Goal: Find specific page/section: Find specific page/section

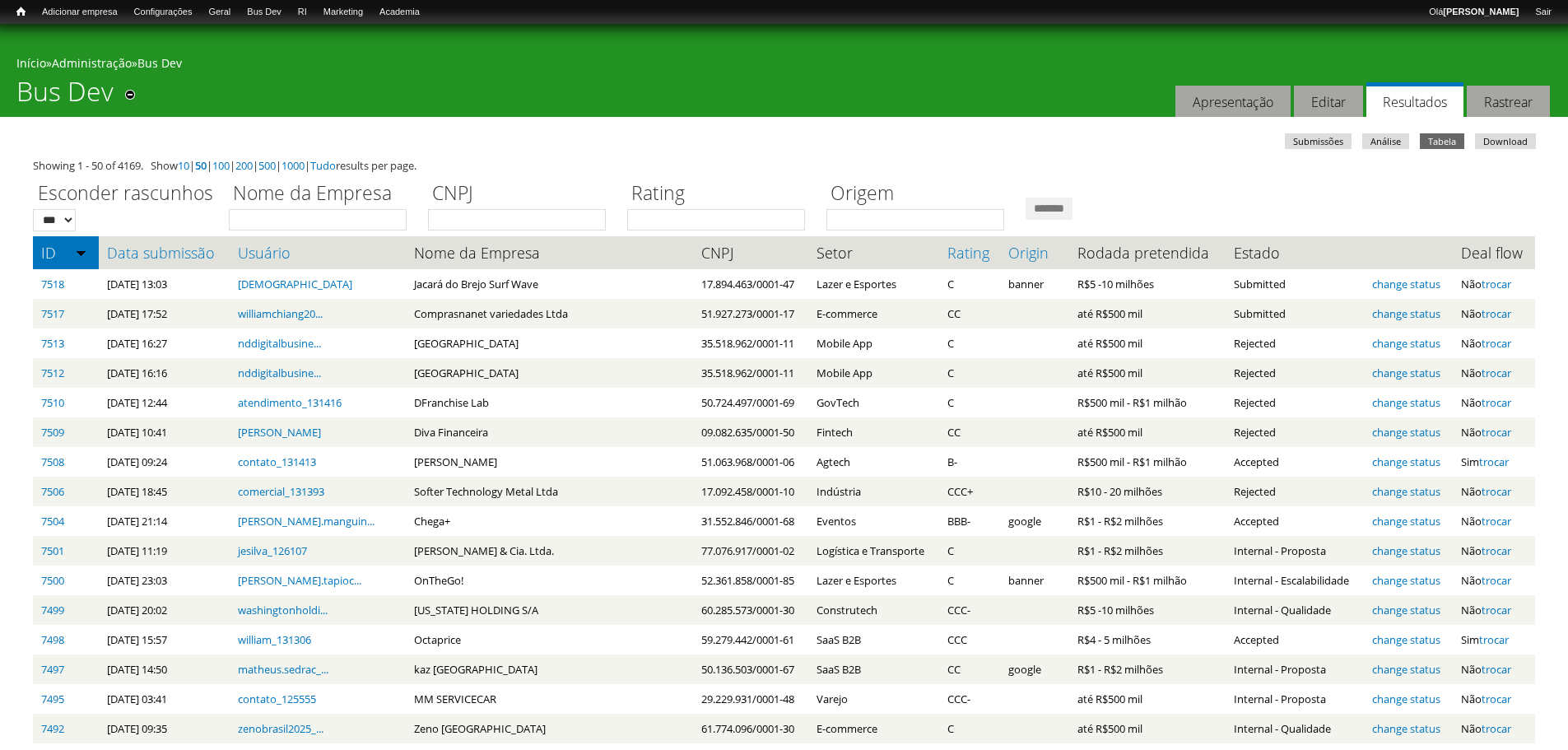
click at [397, 71] on div "Início » Administração » Bus Dev" at bounding box center [784, 65] width 1535 height 21
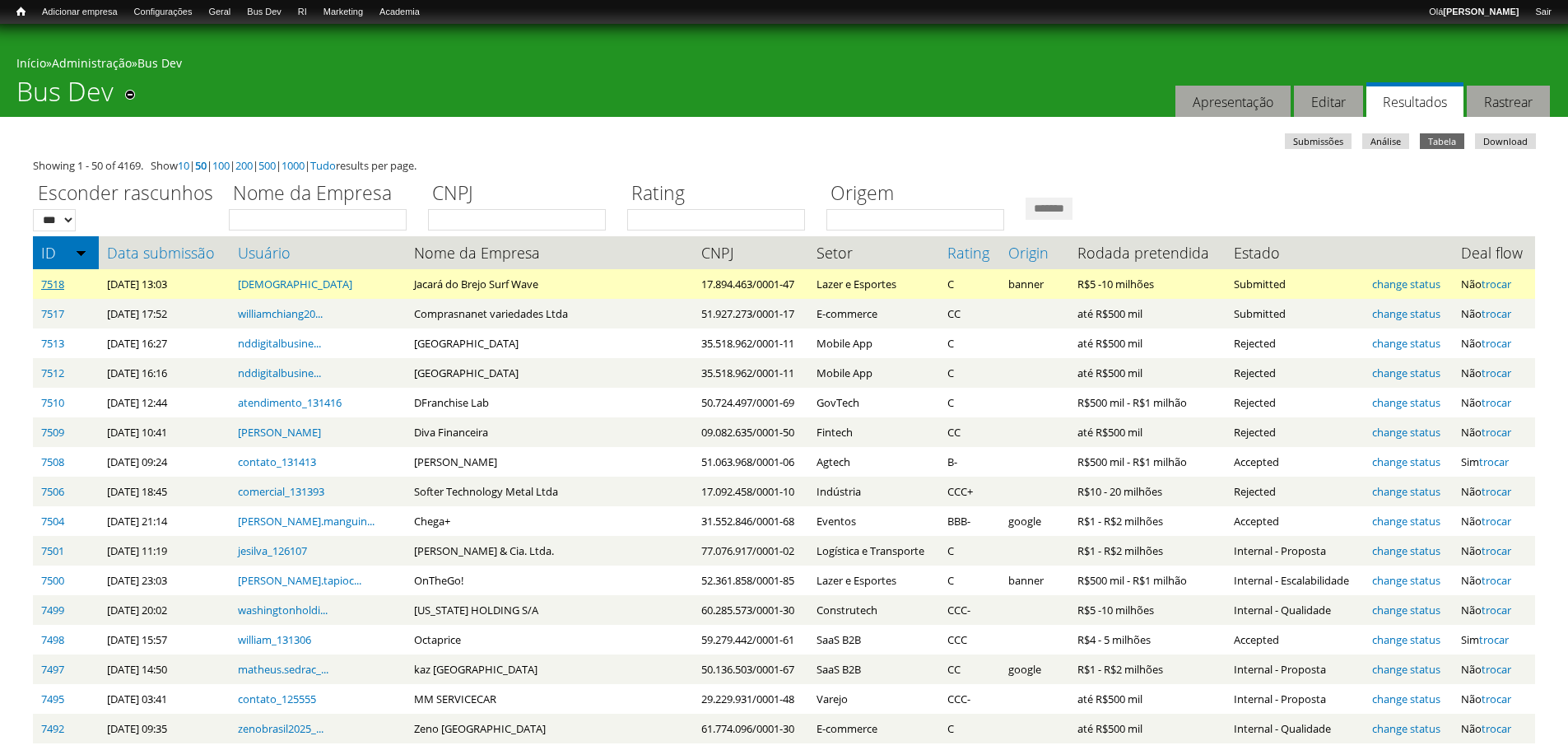
click at [59, 280] on link "7518" at bounding box center [52, 284] width 23 height 15
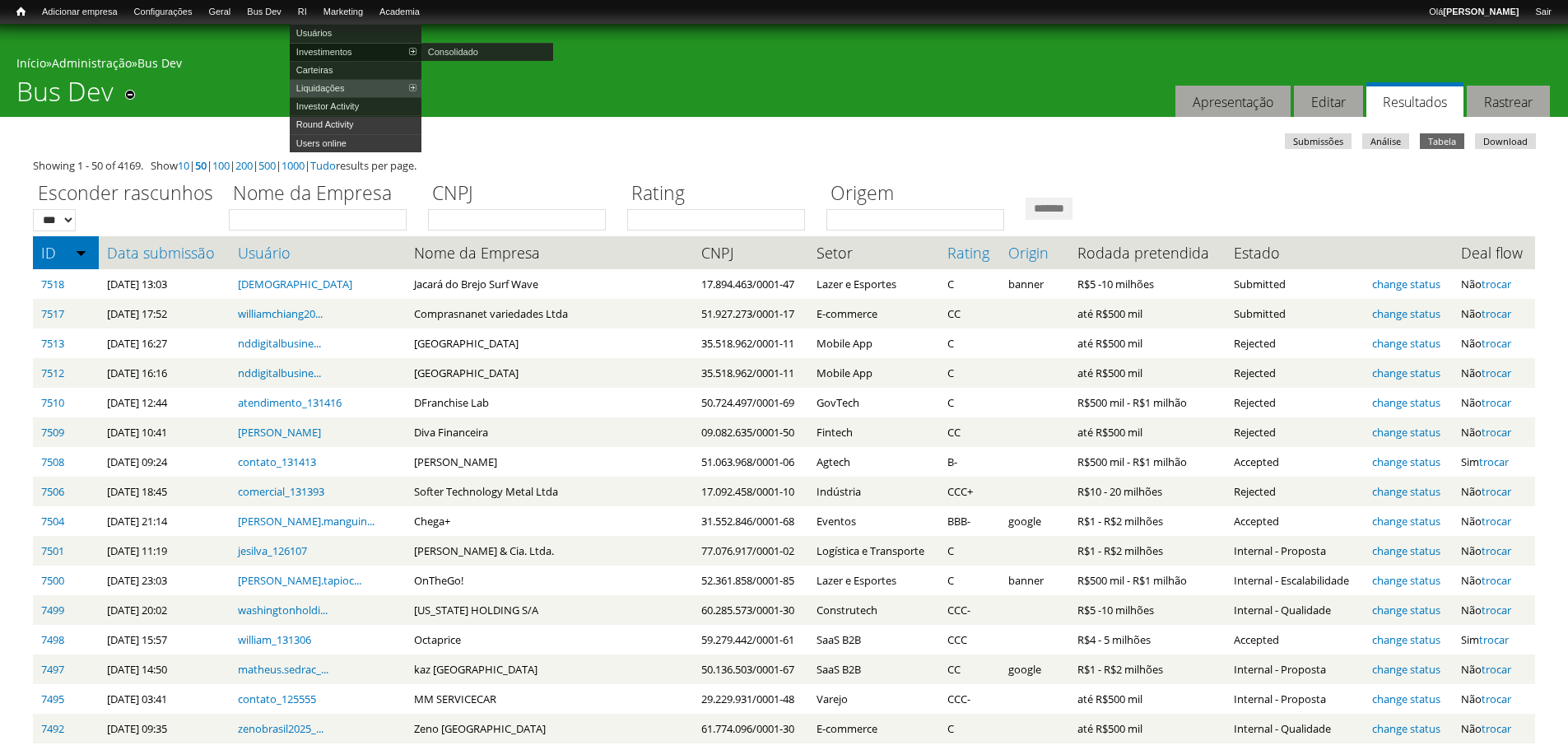
click at [324, 51] on link "Investimentos" at bounding box center [355, 52] width 132 height 18
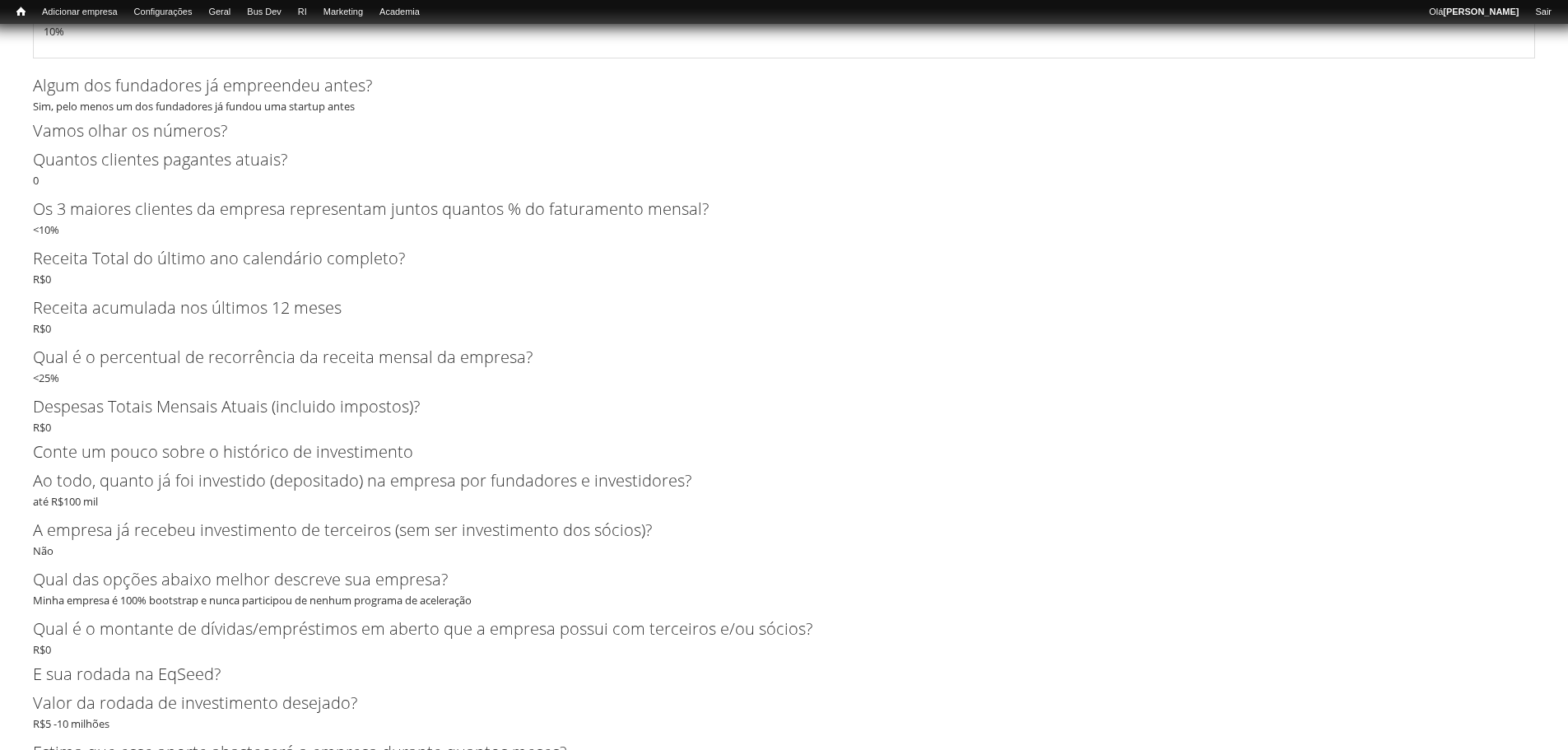
scroll to position [3112, 0]
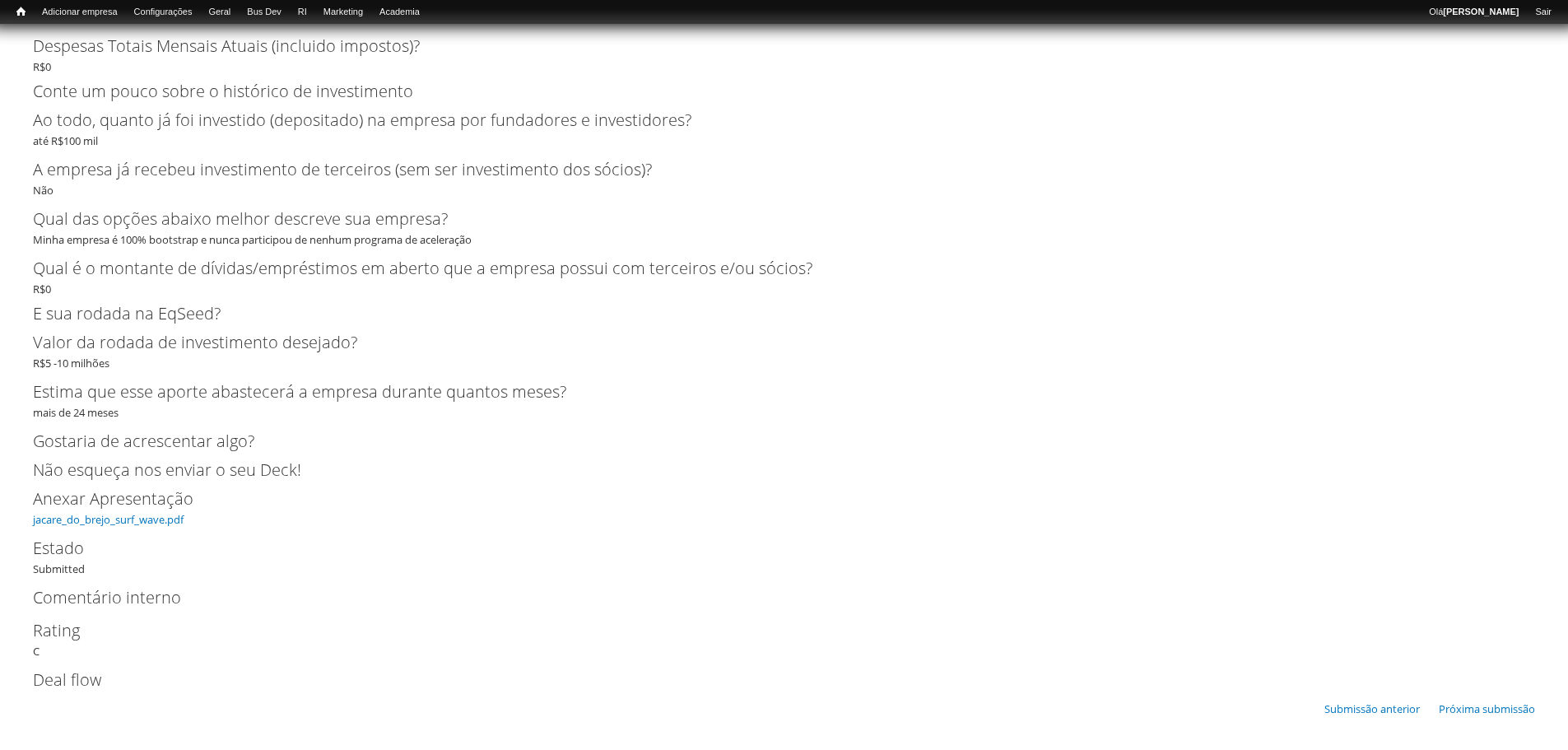
drag, startPoint x: 90, startPoint y: 512, endPoint x: 84, endPoint y: 506, distance: 8.5
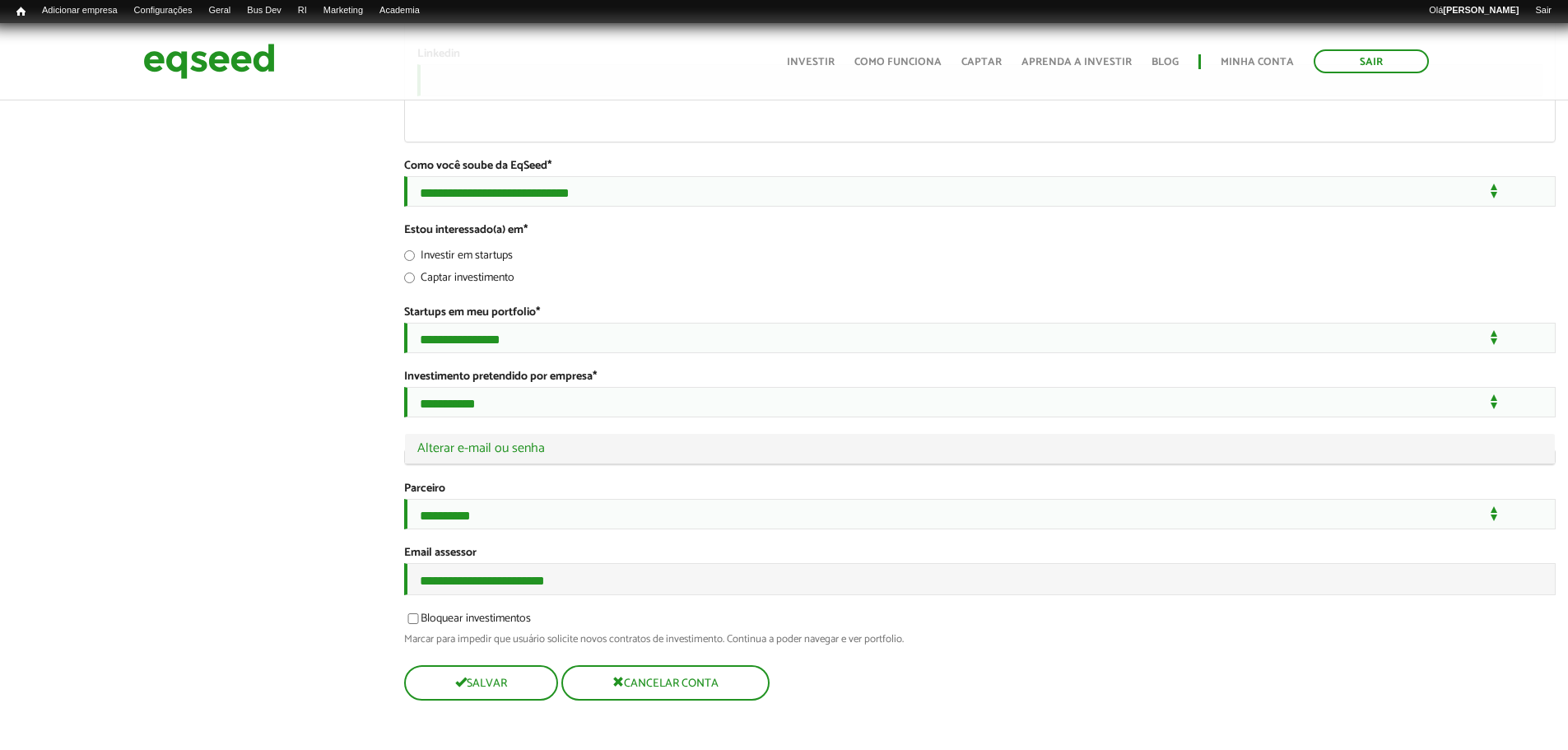
scroll to position [3103, 0]
